Goal: Task Accomplishment & Management: Manage account settings

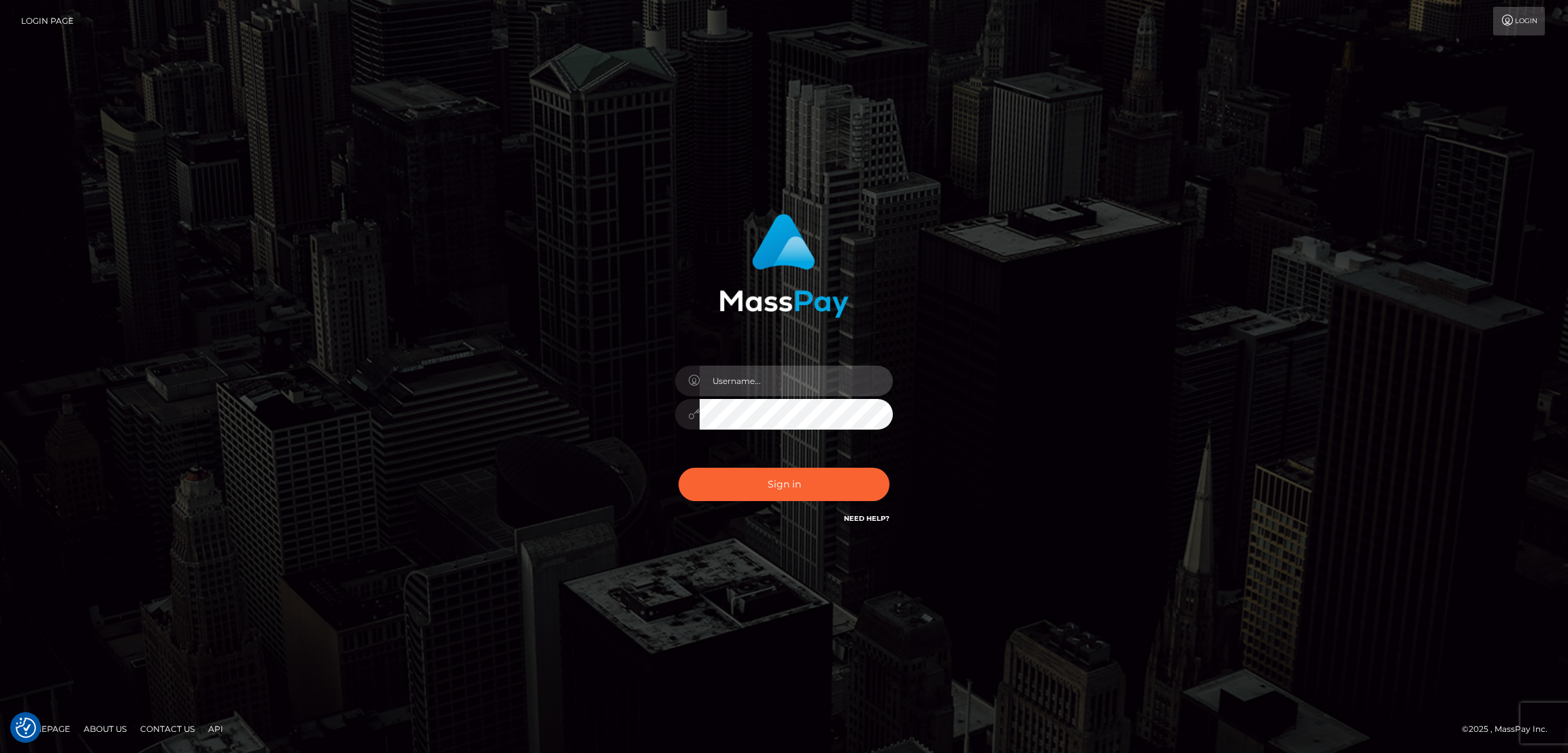
type input "[DOMAIN_NAME]"
click at [789, 478] on button "Sign in" at bounding box center [784, 484] width 211 height 33
type input "[DOMAIN_NAME]"
click at [794, 480] on button "Sign in" at bounding box center [784, 484] width 211 height 33
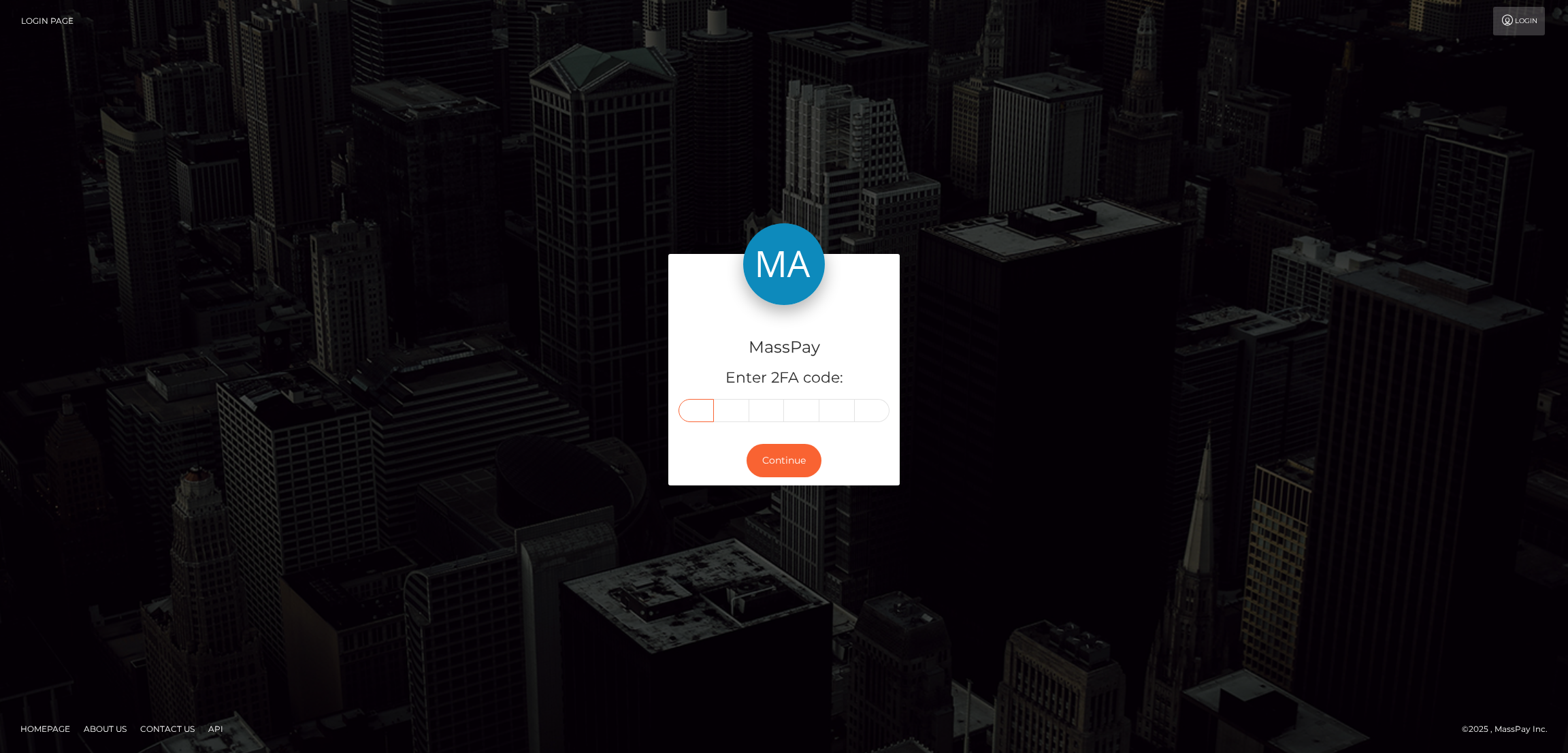
click at [705, 413] on input "text" at bounding box center [696, 410] width 35 height 23
paste input "2"
type input "2"
type input "6"
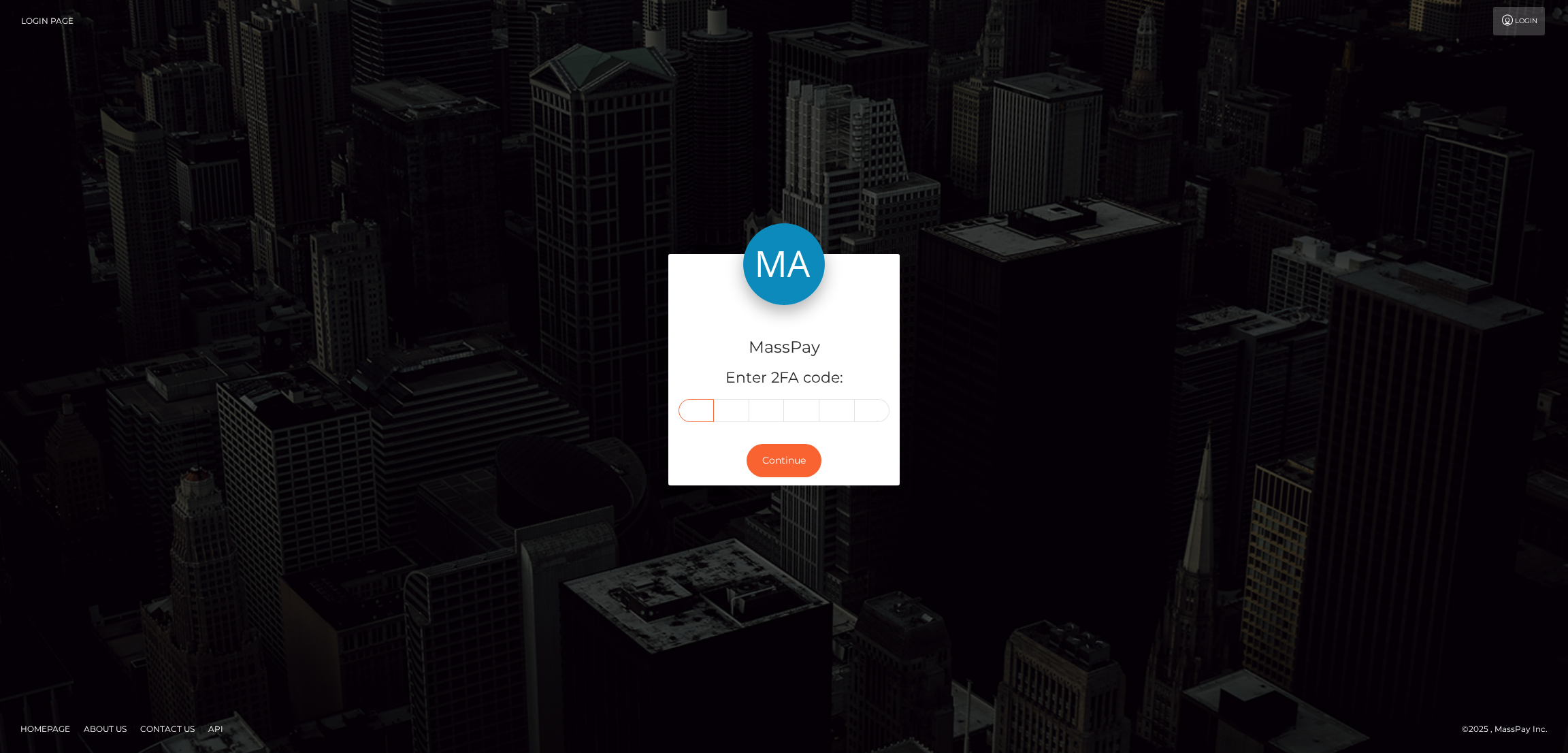
type input "3"
type input "2"
type input "7"
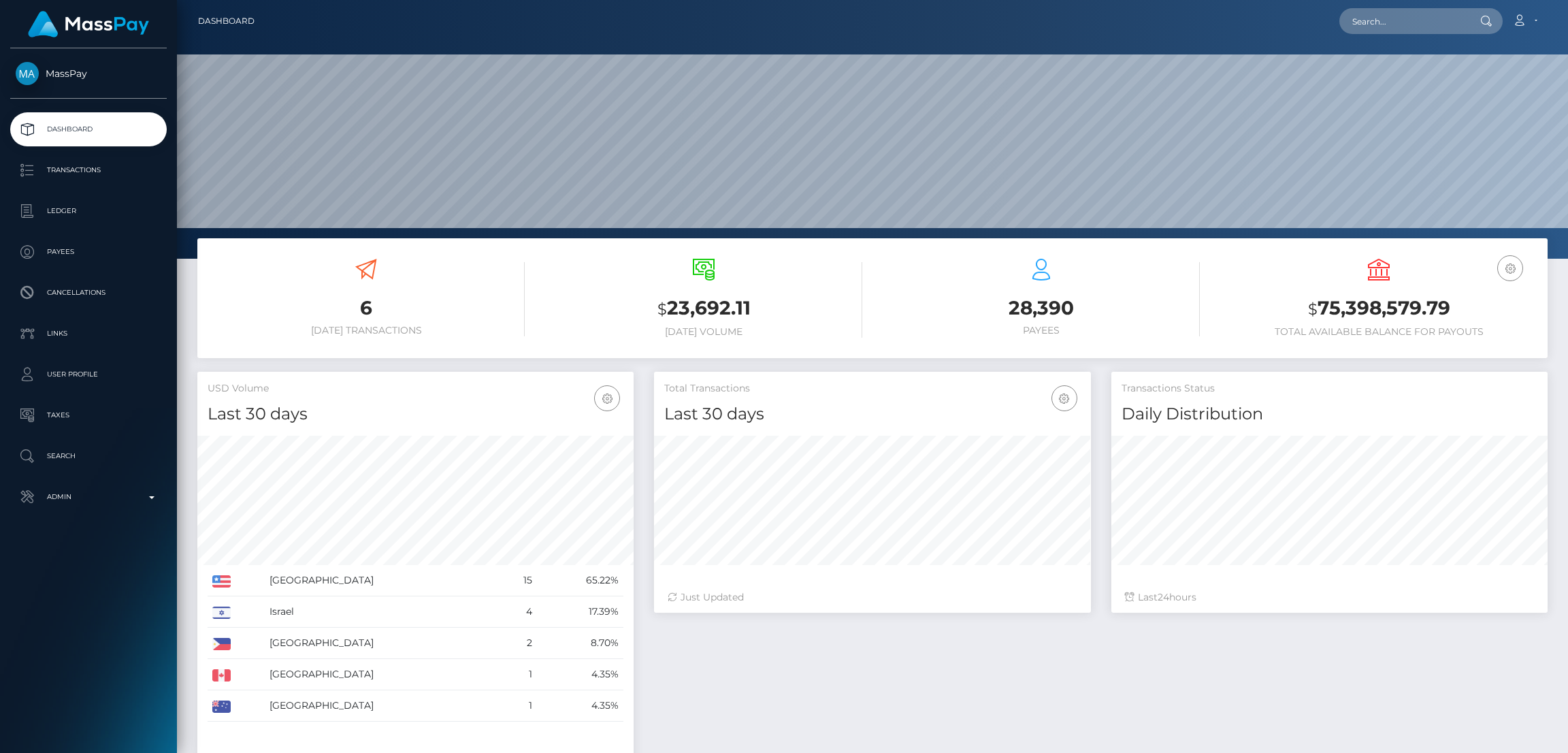
scroll to position [242, 437]
click at [1413, 14] on input "text" at bounding box center [1403, 21] width 128 height 26
paste input "[EMAIL_ADDRESS][DOMAIN_NAME]"
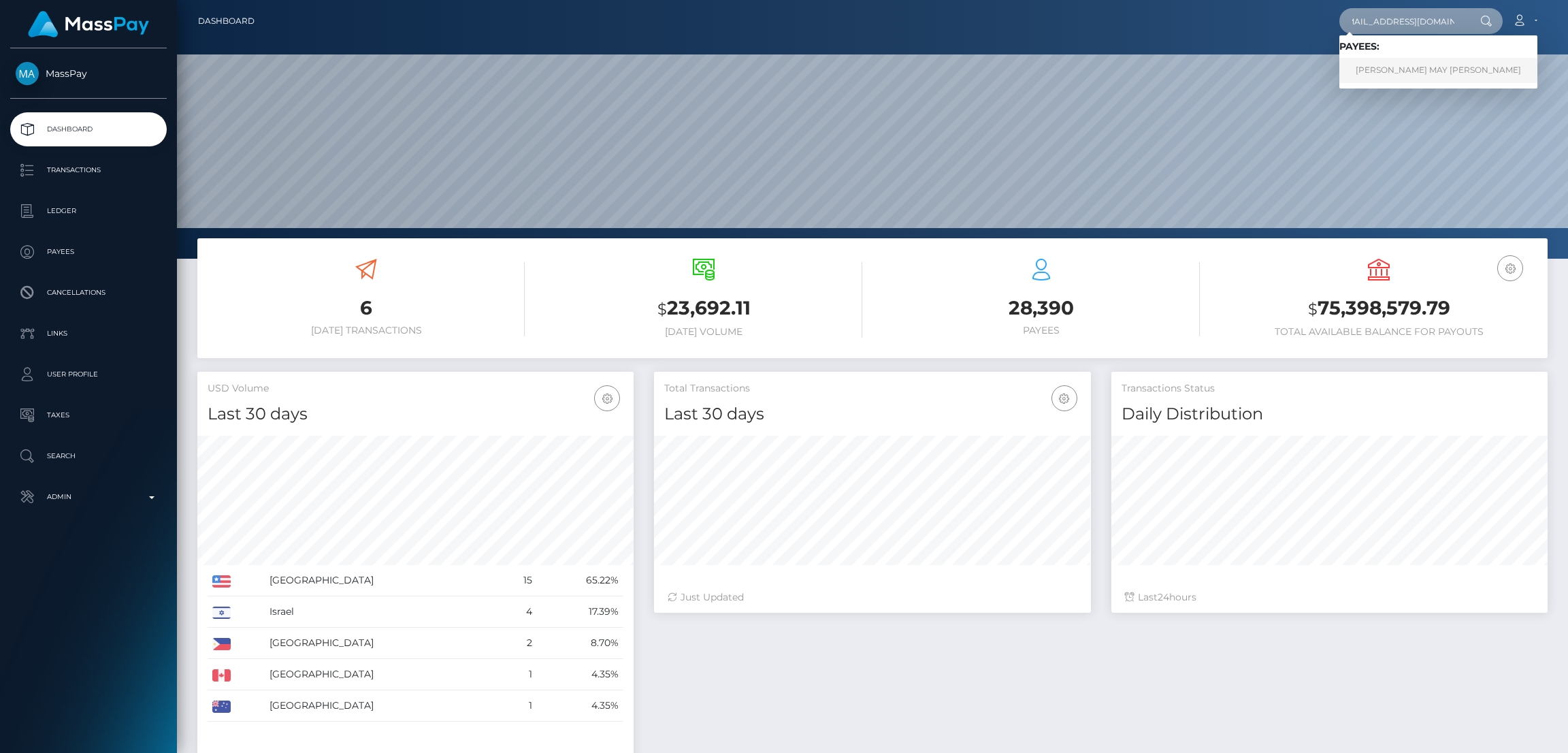
type input "[EMAIL_ADDRESS][DOMAIN_NAME]"
click at [1390, 77] on link "WHITNEY MAY KNABEL" at bounding box center [1438, 70] width 198 height 25
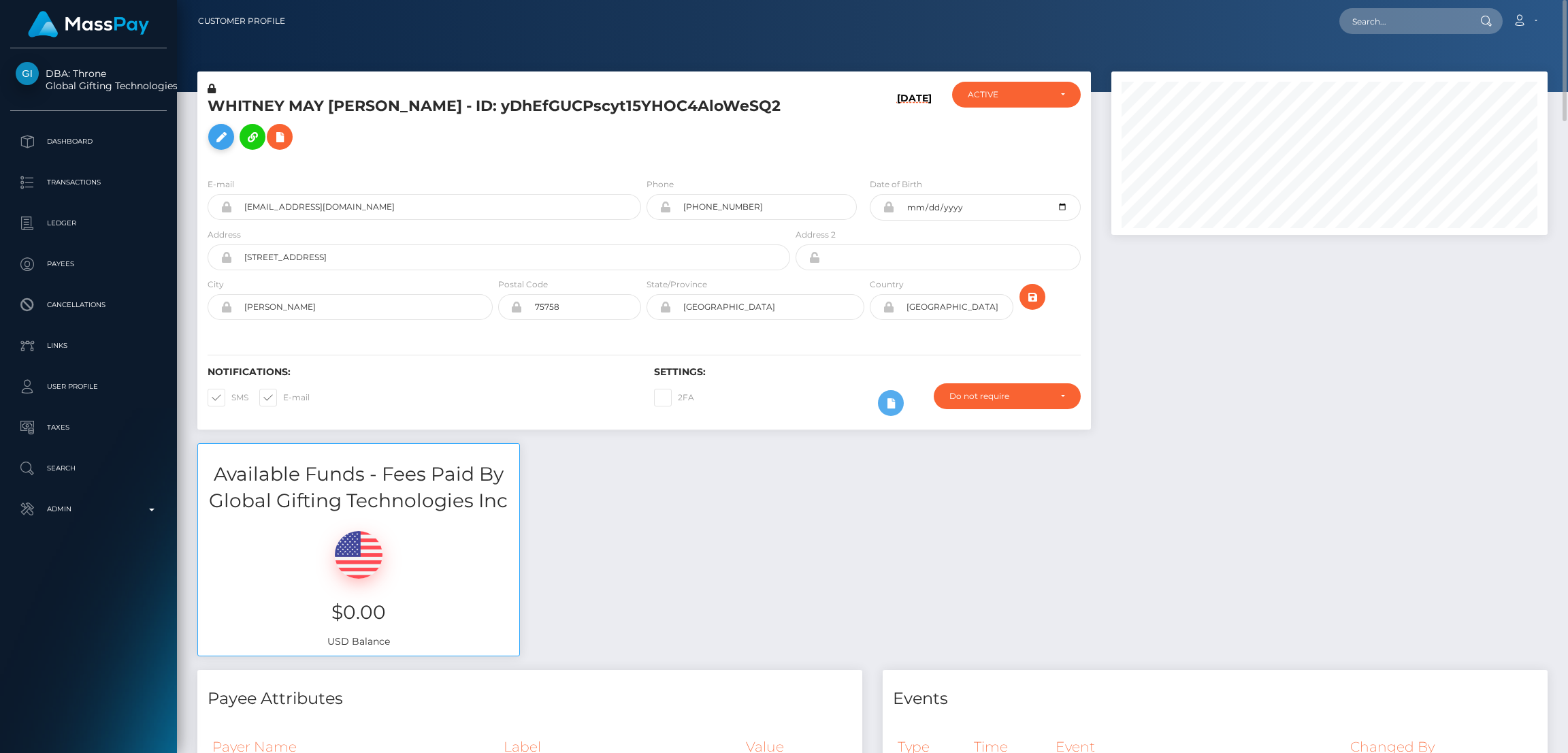
click at [229, 128] on icon at bounding box center [221, 137] width 17 height 17
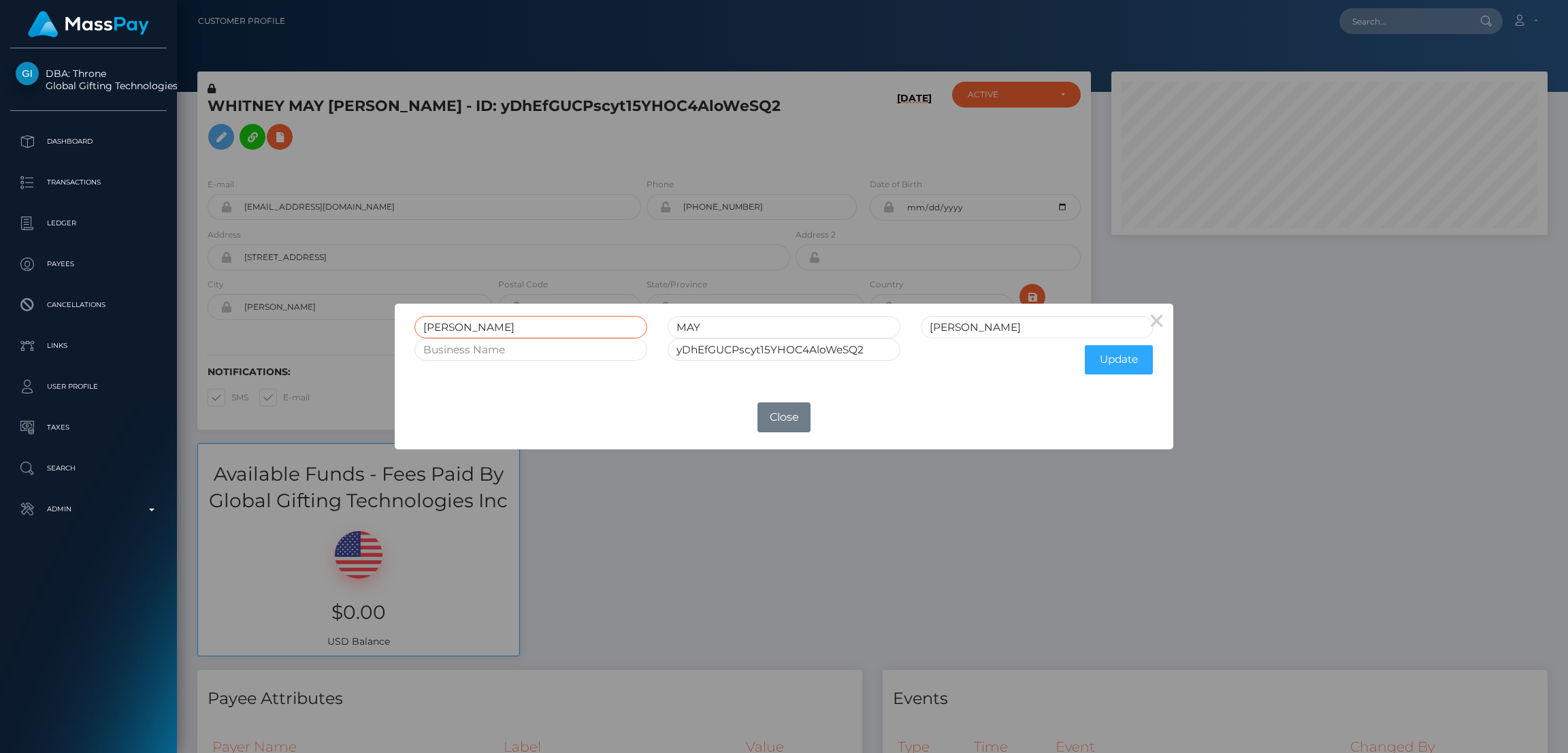
click at [454, 319] on input "WHITNEY" at bounding box center [530, 327] width 233 height 22
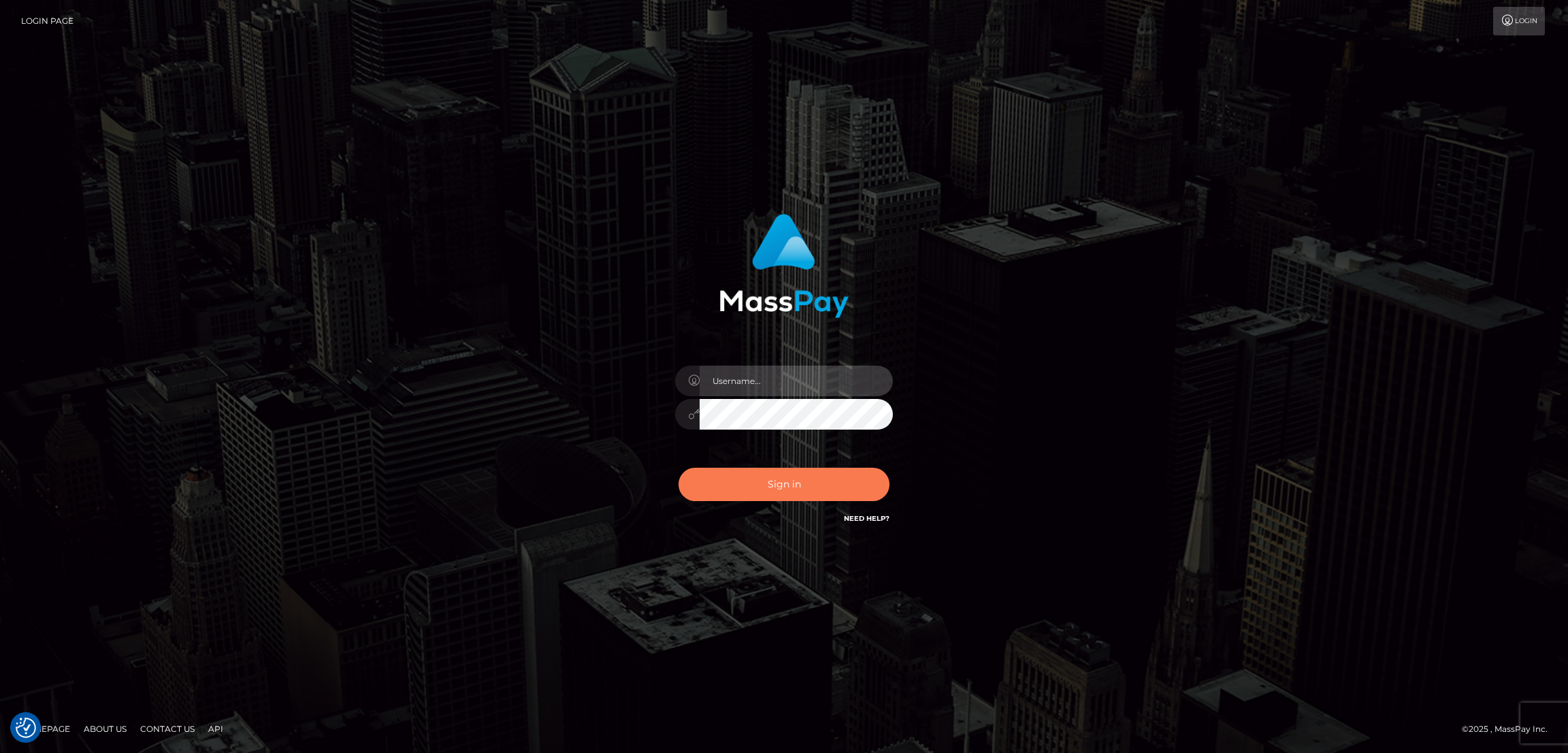
type input "df.es"
click at [753, 484] on button "Sign in" at bounding box center [784, 484] width 211 height 33
type input "df.es"
click at [794, 481] on button "Sign in" at bounding box center [784, 484] width 211 height 33
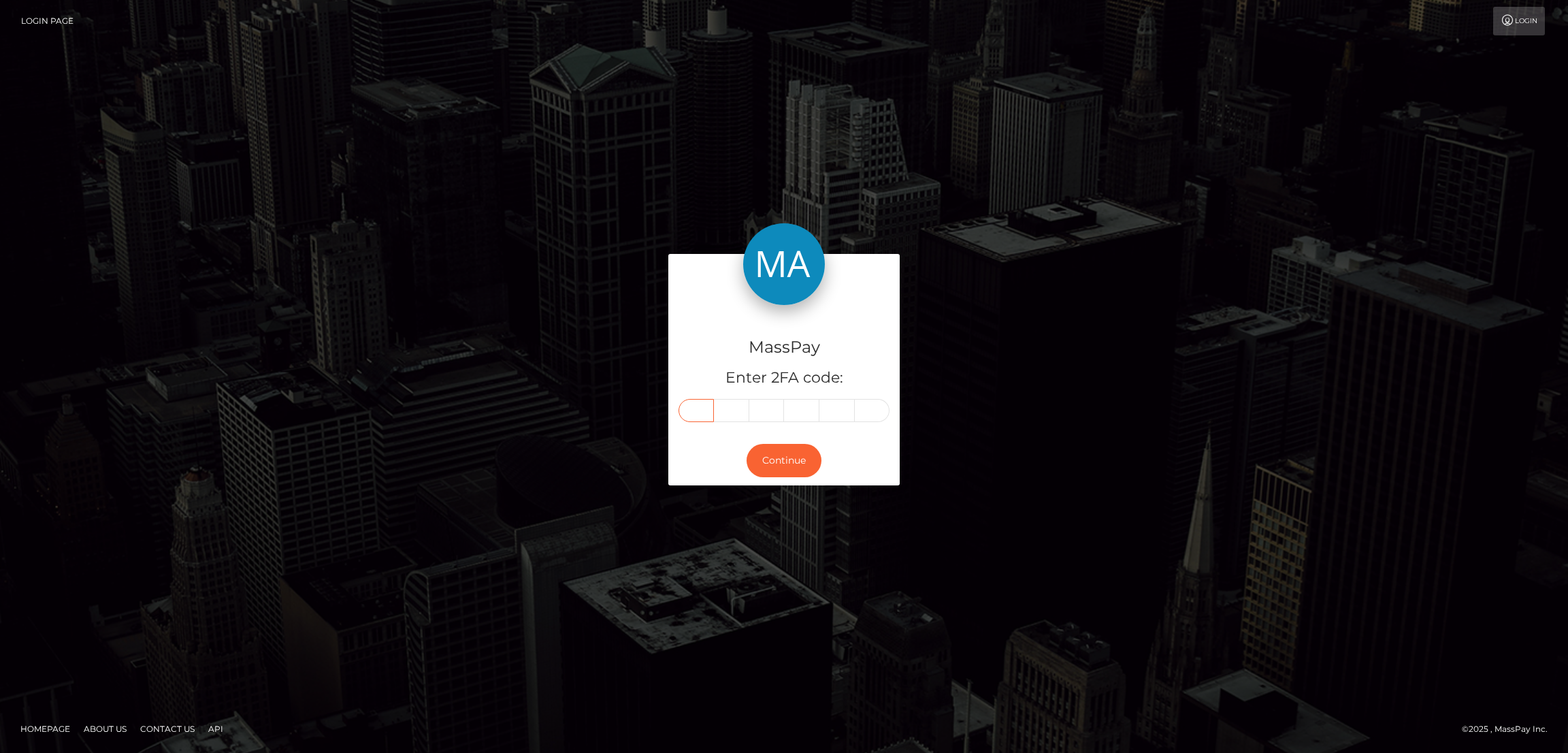
click at [693, 406] on input "text" at bounding box center [696, 410] width 35 height 23
paste input "3"
type input "3"
type input "4"
type input "2"
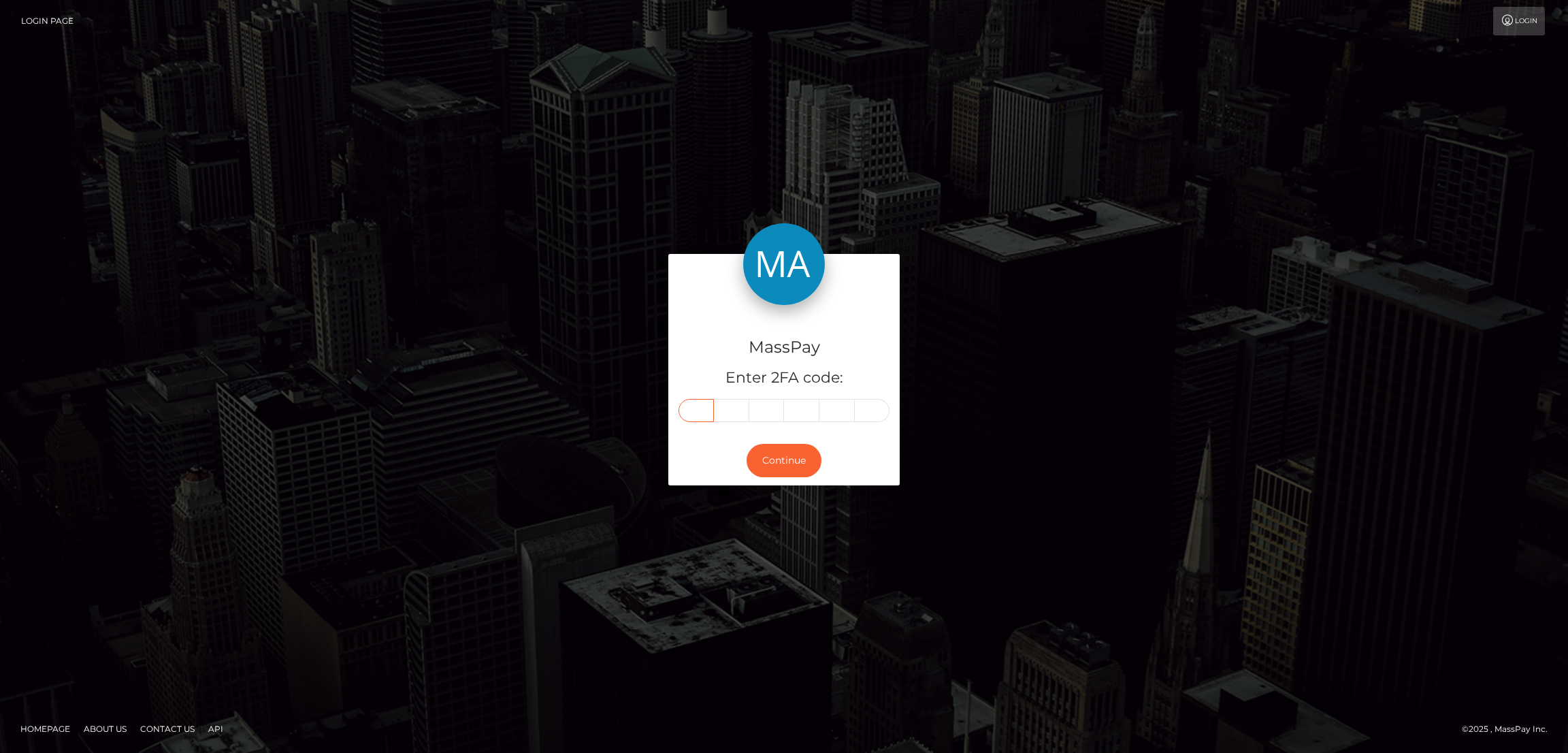
type input "2"
type input "7"
type input "6"
click at [782, 470] on button "Continue" at bounding box center [784, 460] width 75 height 33
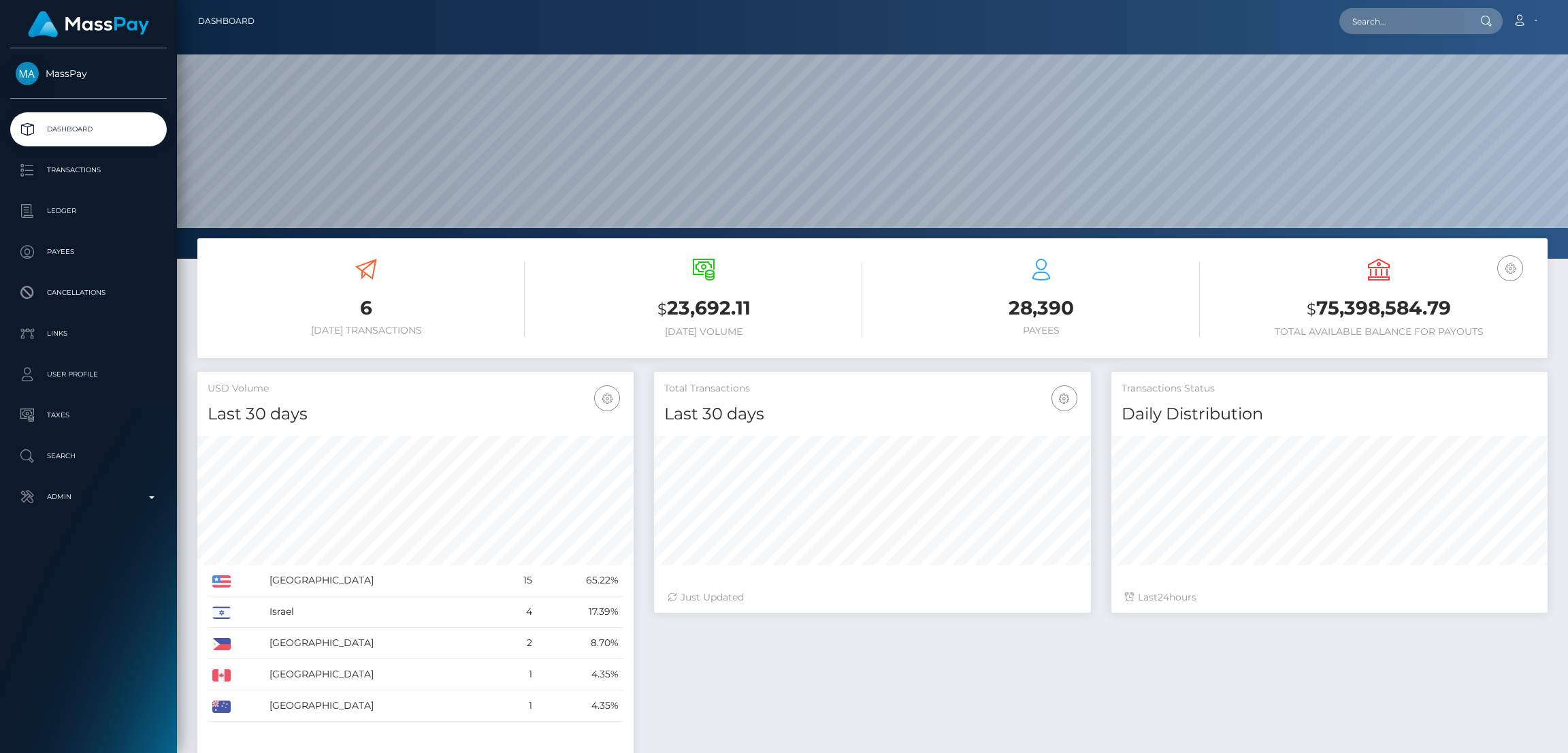
scroll to position [242, 437]
click at [1408, 17] on input "text" at bounding box center [1403, 21] width 128 height 26
paste input "[EMAIL_ADDRESS][DOMAIN_NAME]"
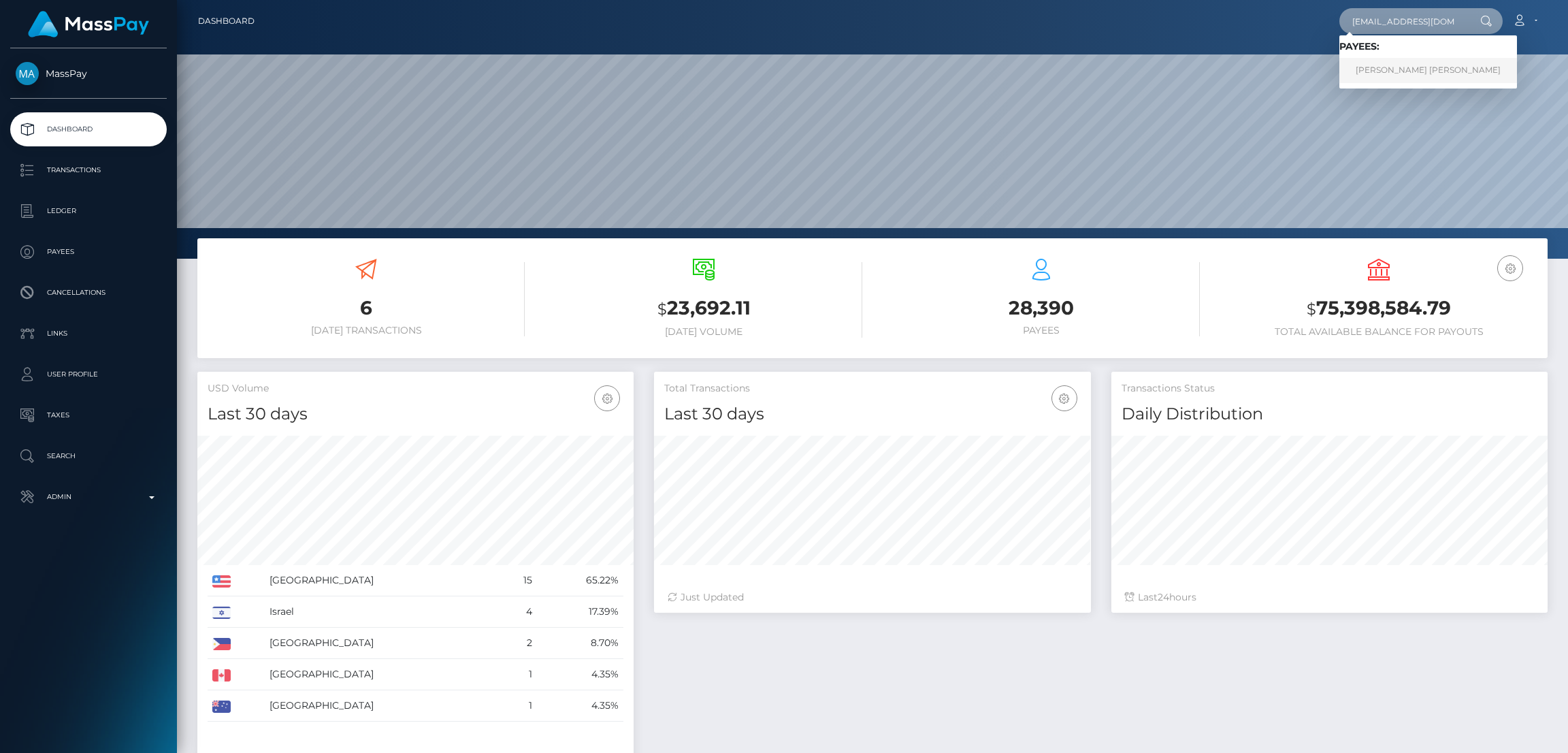
type input "[EMAIL_ADDRESS][DOMAIN_NAME]"
click at [1390, 65] on link "TIMOTHY ALLEN JR STOPYRA" at bounding box center [1428, 70] width 178 height 25
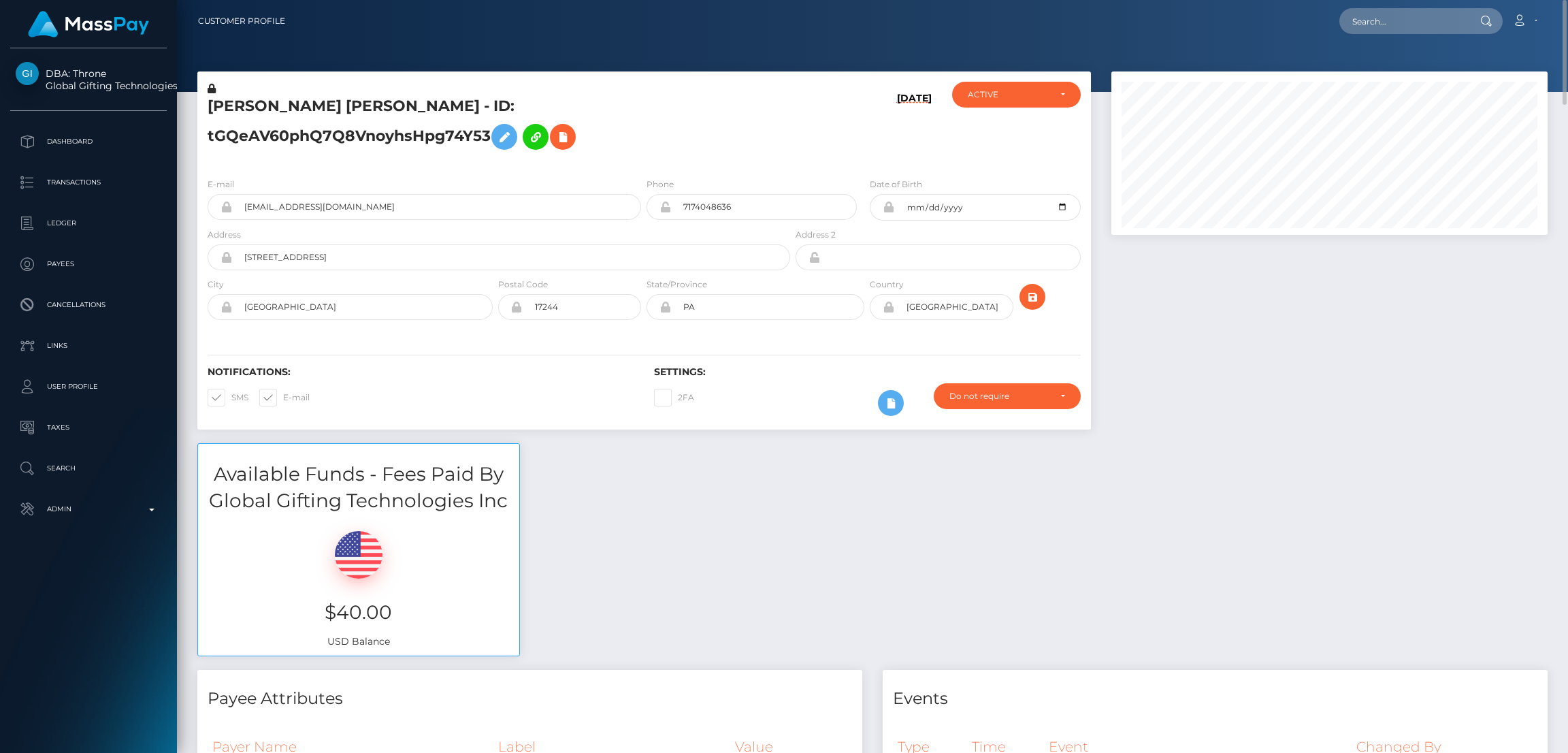
scroll to position [162, 437]
click at [496, 130] on icon at bounding box center [505, 137] width 17 height 17
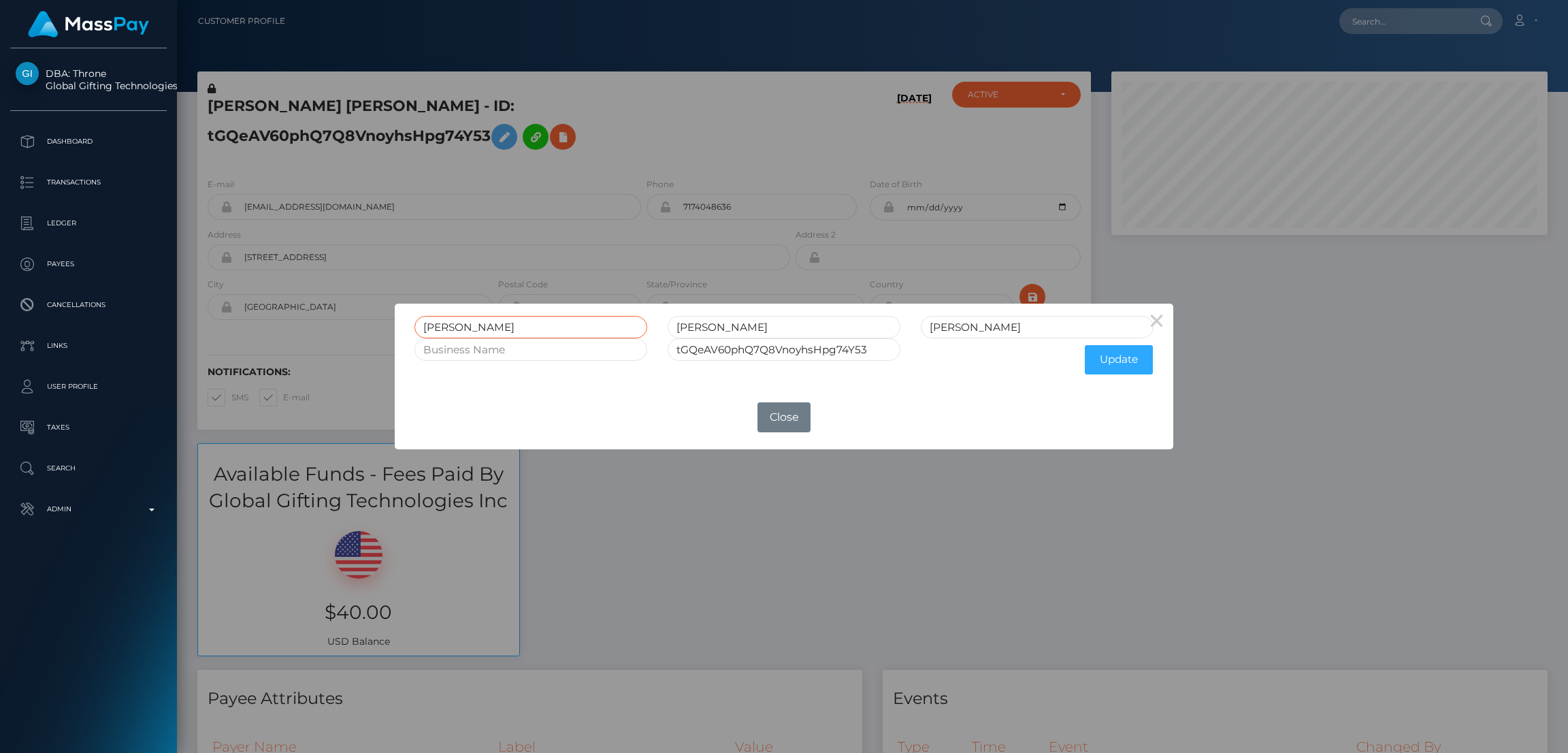
click at [460, 322] on input "TIMOTHY" at bounding box center [530, 327] width 233 height 22
click at [787, 418] on button "Close" at bounding box center [784, 417] width 53 height 30
